Goal: Information Seeking & Learning: Learn about a topic

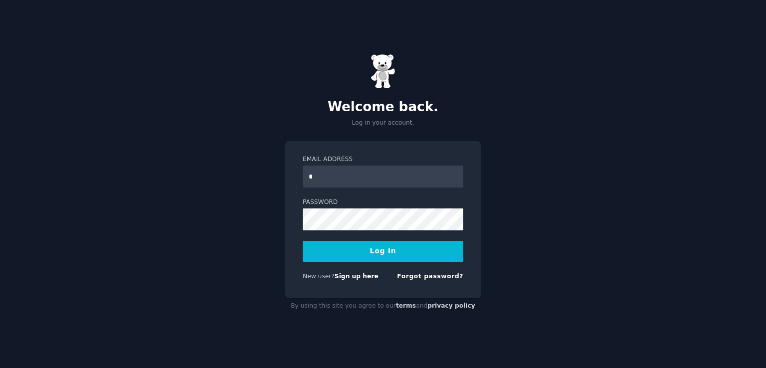
type input "**********"
click at [303, 241] on button "Log In" at bounding box center [383, 251] width 161 height 21
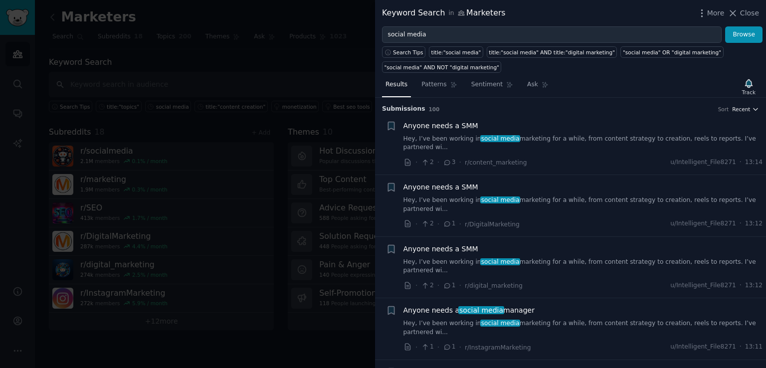
click at [747, 110] on span "Recent" at bounding box center [741, 109] width 18 height 7
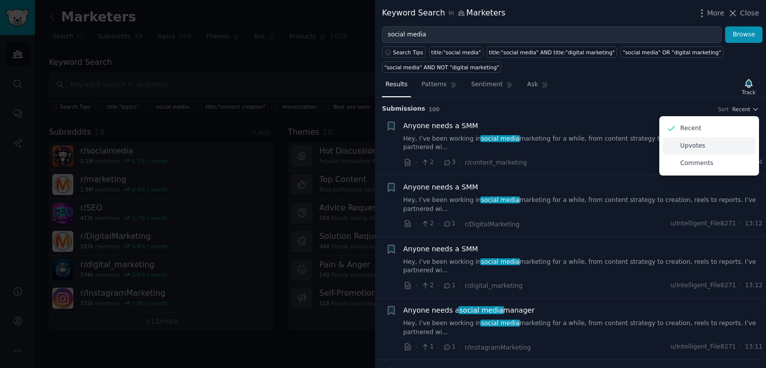
click at [696, 146] on p "Upvotes" at bounding box center [692, 146] width 25 height 9
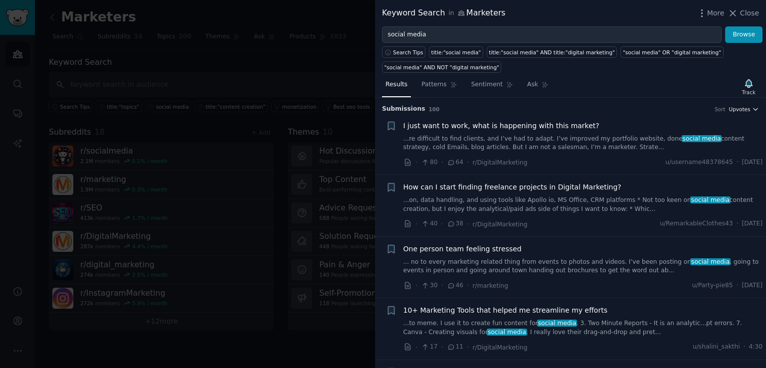
click at [738, 110] on span "Upvotes" at bounding box center [739, 109] width 21 height 7
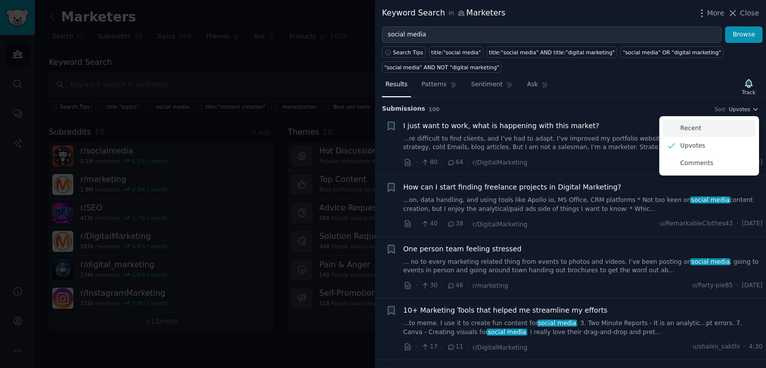
click at [692, 157] on div "Comments" at bounding box center [709, 163] width 93 height 17
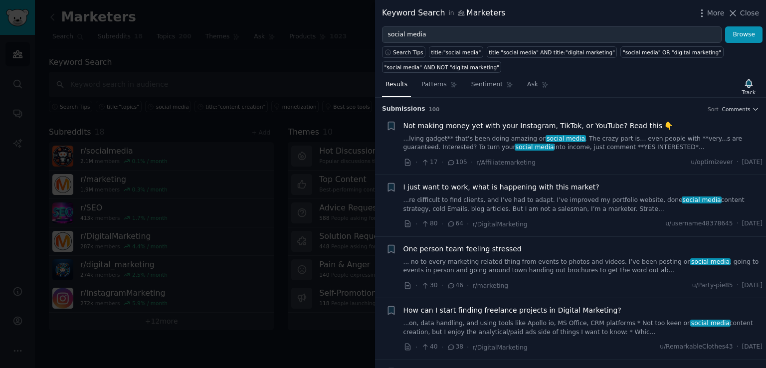
click at [602, 122] on span "Not making money yet with your Instagram, TikTok, or YouTube? Read this 👇" at bounding box center [539, 126] width 270 height 10
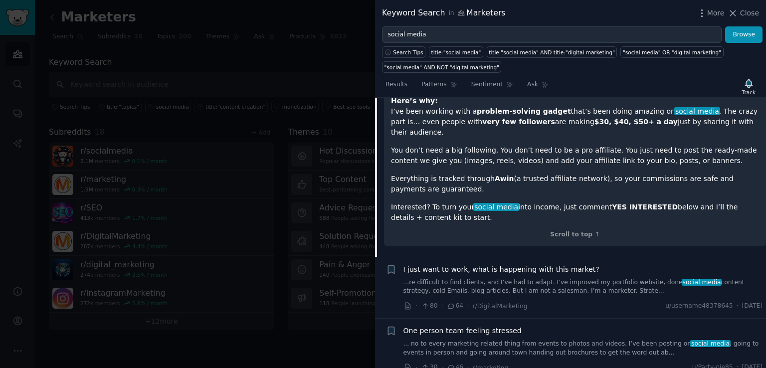
scroll to position [128, 0]
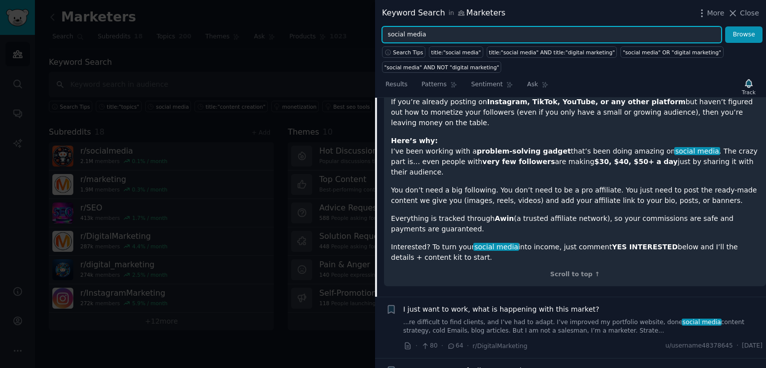
click at [421, 32] on input "social media" at bounding box center [552, 34] width 340 height 17
type input "content"
click at [725, 26] on button "Browse" at bounding box center [743, 34] width 37 height 17
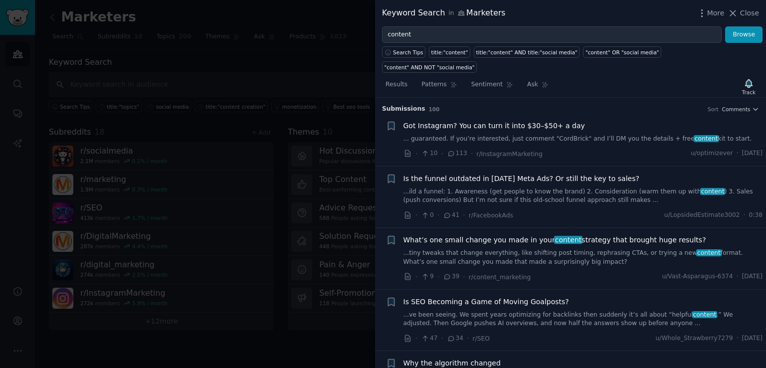
click at [540, 174] on span "Is the funnel outdated in [DATE] Meta Ads? Or still the key to sales?" at bounding box center [522, 179] width 236 height 10
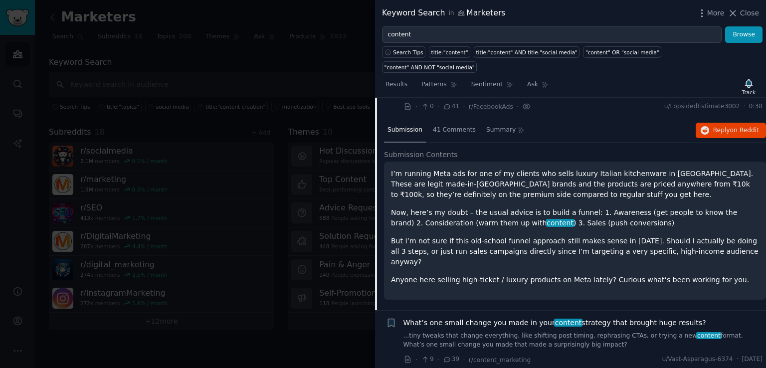
scroll to position [116, 0]
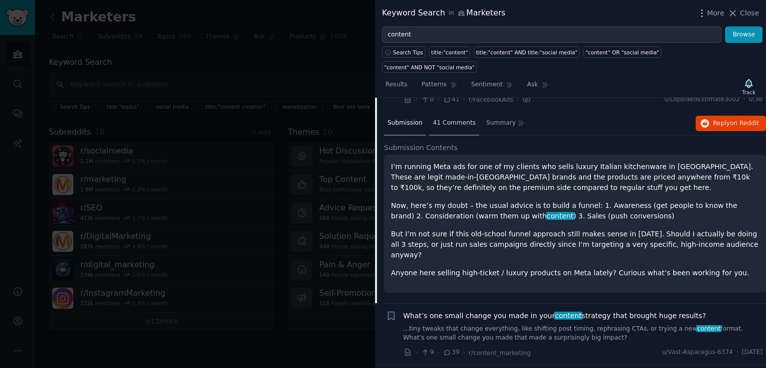
click at [455, 119] on span "41 Comments" at bounding box center [454, 123] width 43 height 9
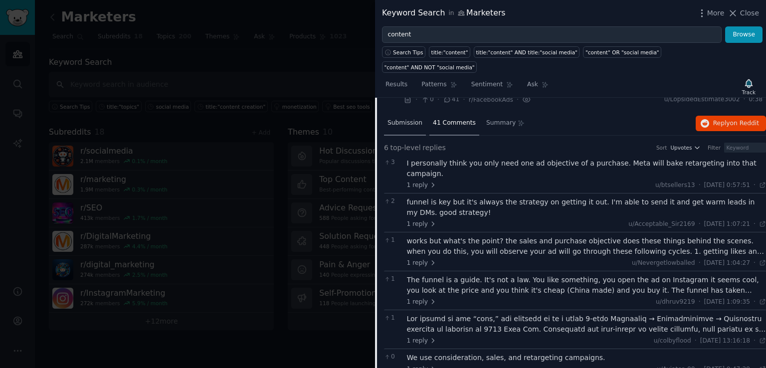
click at [413, 119] on span "Submission" at bounding box center [405, 123] width 35 height 9
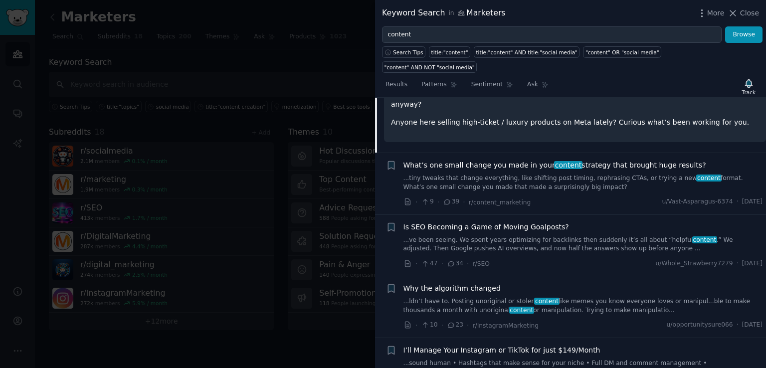
scroll to position [266, 0]
click at [569, 160] on span "What’s one small change you made in your content strategy that brought huge res…" at bounding box center [555, 165] width 303 height 10
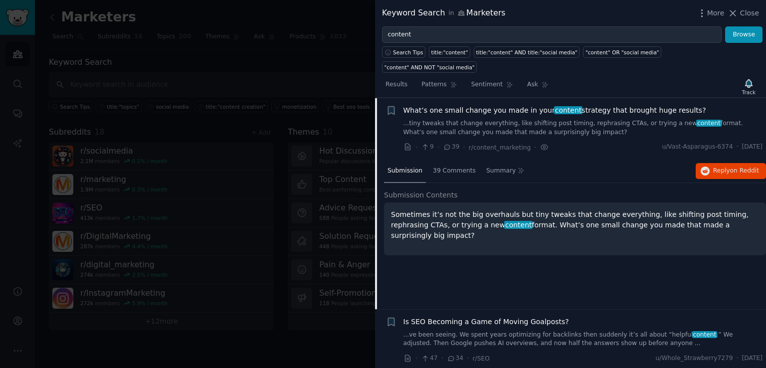
scroll to position [155, 0]
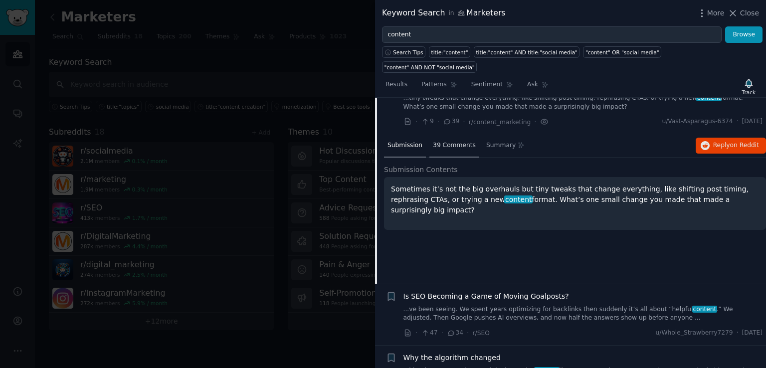
click at [453, 136] on div "39 Comments" at bounding box center [455, 146] width 50 height 24
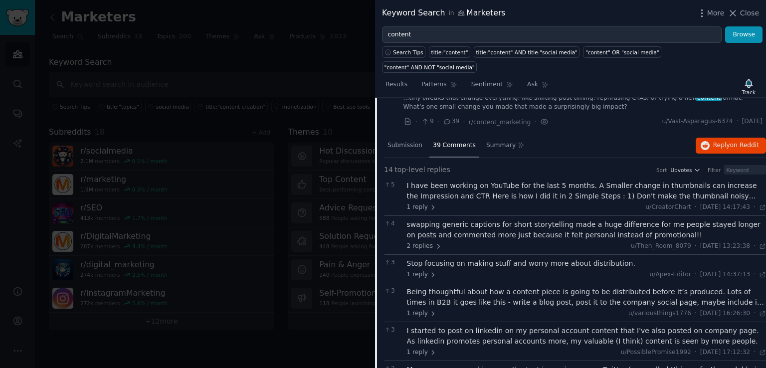
click at [516, 181] on div "I have been working on YouTube for the last 5 months. A Smaller change in thumb…" at bounding box center [587, 191] width 360 height 21
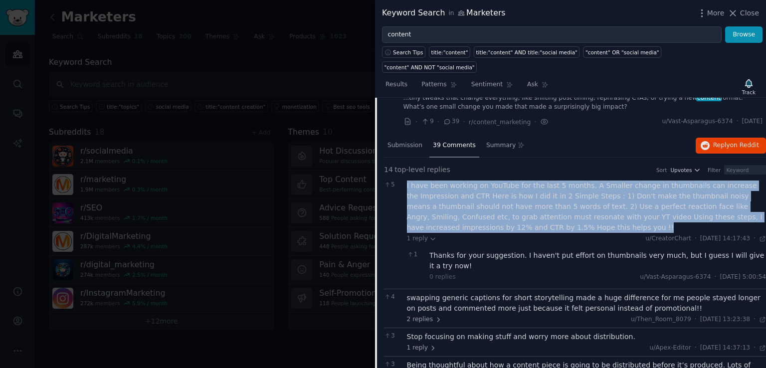
drag, startPoint x: 407, startPoint y: 170, endPoint x: 467, endPoint y: 208, distance: 71.6
click at [467, 208] on div "I have been working on YouTube for the last 5 months. A Smaller change in thumb…" at bounding box center [587, 207] width 360 height 52
copy div "I have been working on YouTube for the last 5 months. A Smaller change in thumb…"
click at [476, 197] on div "I have been working on YouTube for the last 5 months. A Smaller change in thumb…" at bounding box center [587, 207] width 360 height 52
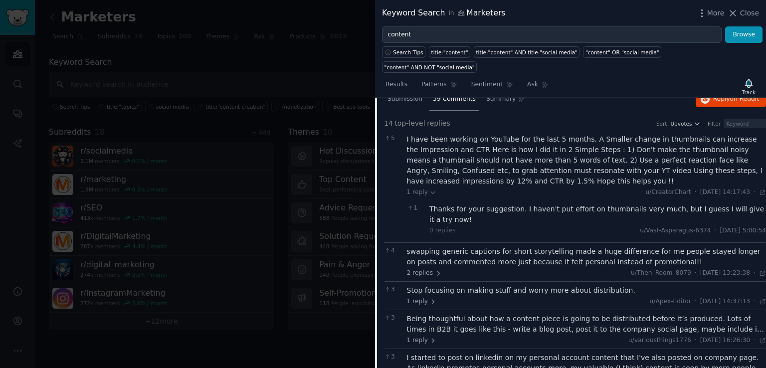
scroll to position [229, 0]
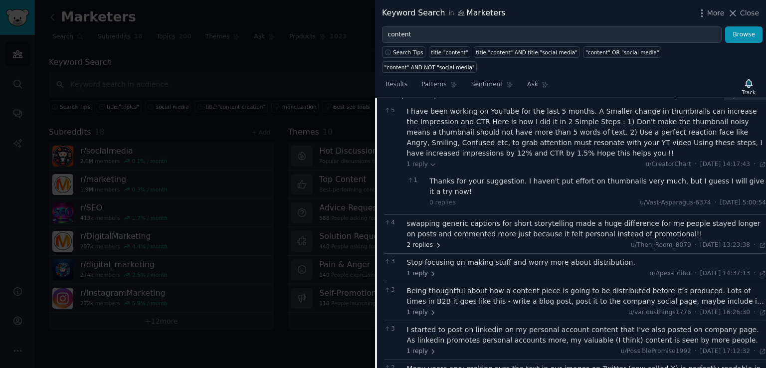
click at [422, 241] on span "2 replies" at bounding box center [424, 245] width 35 height 9
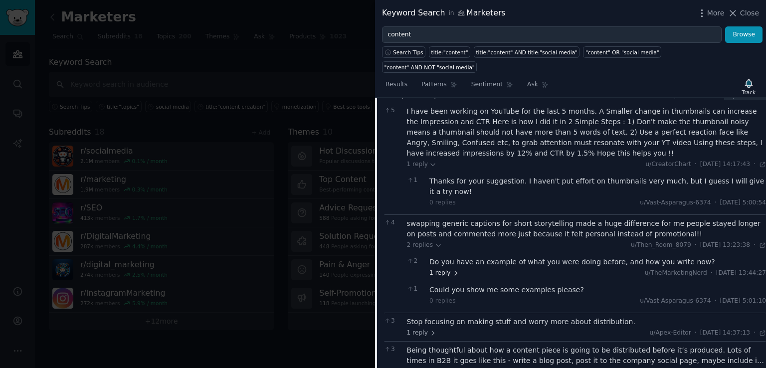
click at [442, 269] on span "1 reply" at bounding box center [445, 273] width 30 height 9
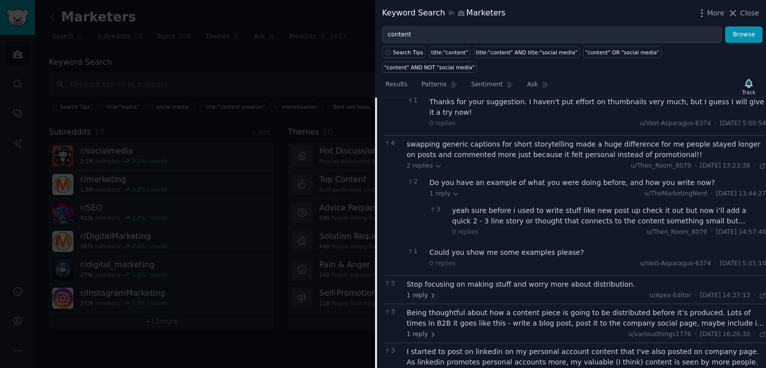
scroll to position [375, 0]
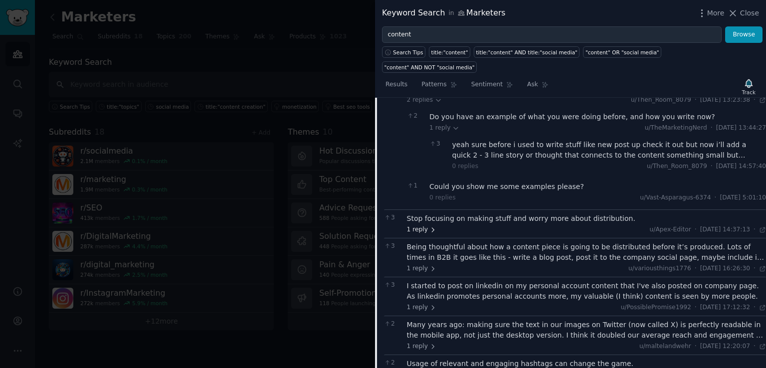
click at [430, 226] on icon at bounding box center [433, 229] width 7 height 7
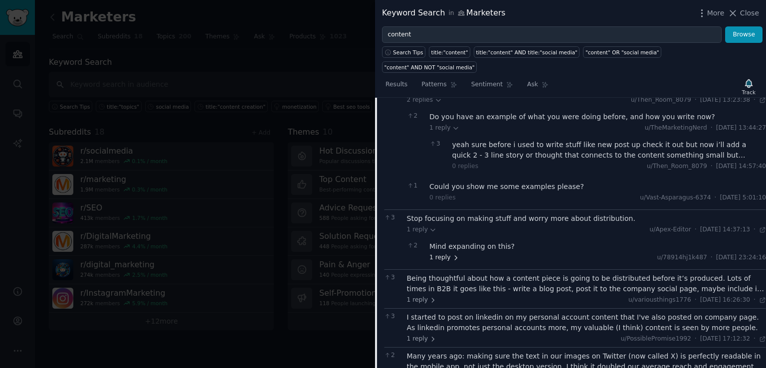
click at [437, 253] on span "1 reply" at bounding box center [445, 257] width 30 height 9
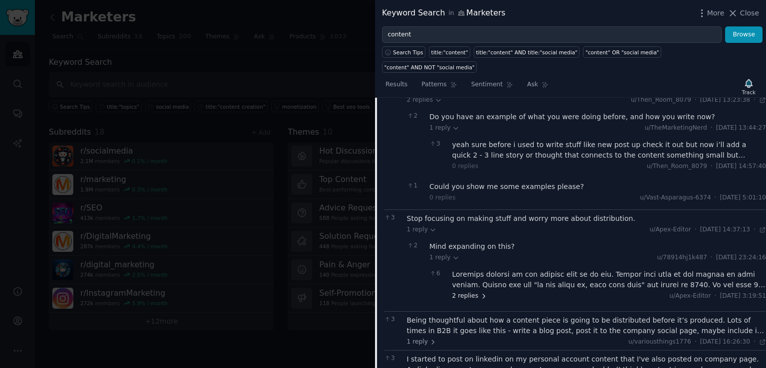
click at [472, 292] on span "2 replies" at bounding box center [469, 296] width 35 height 9
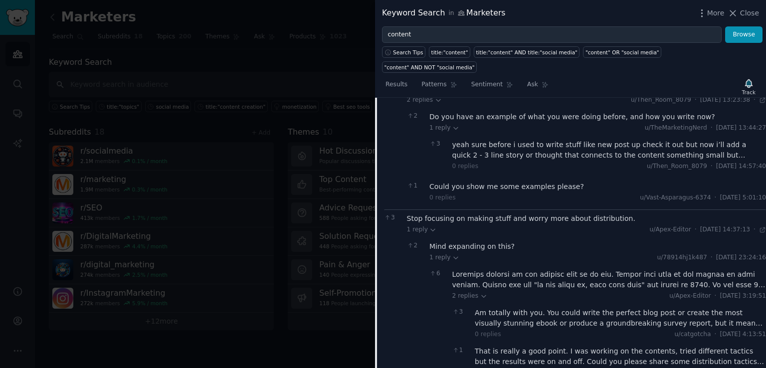
scroll to position [379, 0]
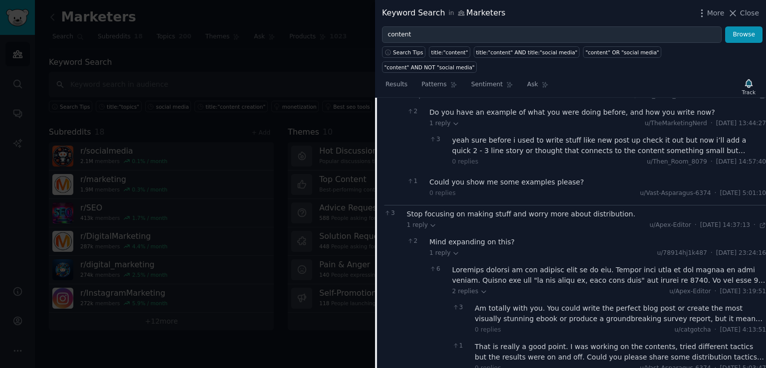
click at [751, 265] on div at bounding box center [609, 275] width 314 height 21
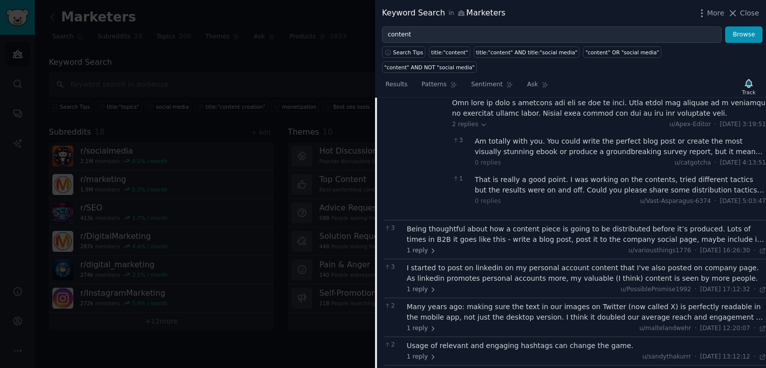
scroll to position [766, 0]
click at [562, 224] on div "Being thoughtful about how a content piece is going to be distributed before it…" at bounding box center [587, 234] width 360 height 21
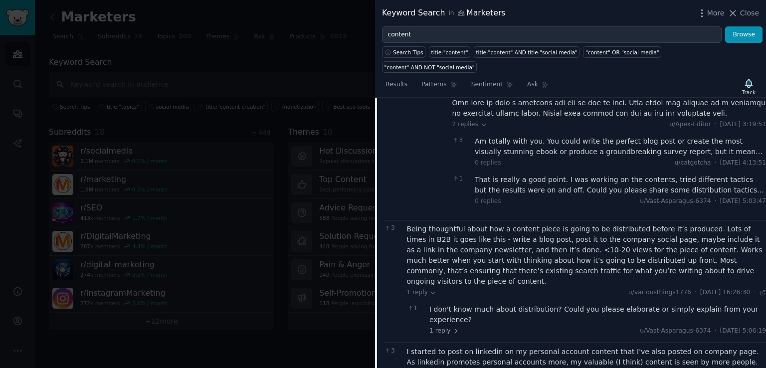
click at [452, 304] on div "I don't know much about distribution? Could you please elaborate or simply expl…" at bounding box center [598, 319] width 337 height 31
click at [443, 327] on span "1 reply" at bounding box center [445, 331] width 30 height 9
click at [574, 343] on div at bounding box center [609, 353] width 314 height 21
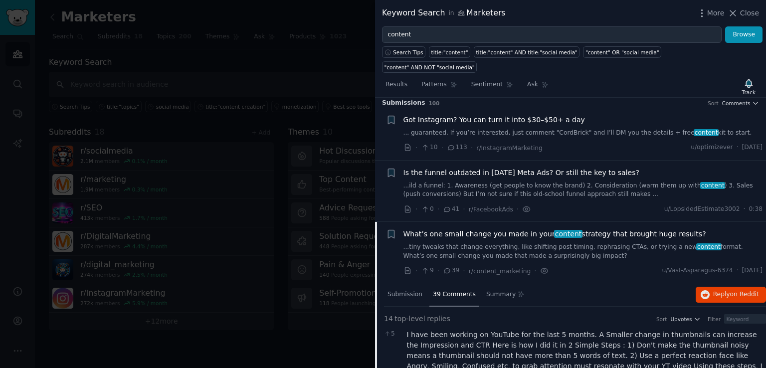
scroll to position [0, 0]
